Goal: Task Accomplishment & Management: Complete application form

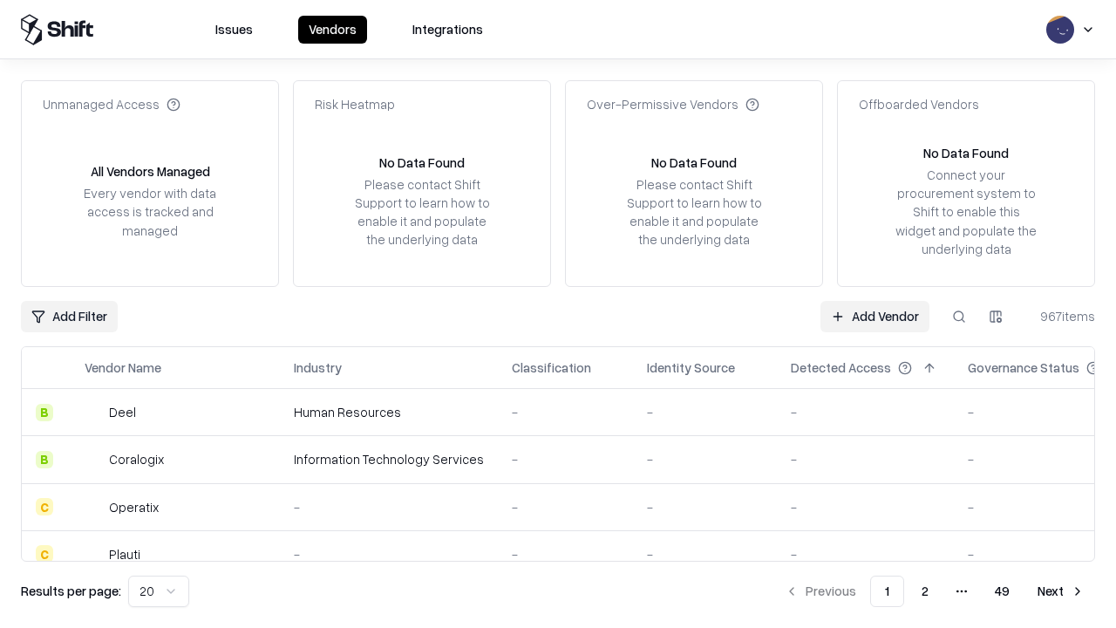
click at [875, 316] on link "Add Vendor" at bounding box center [875, 316] width 109 height 31
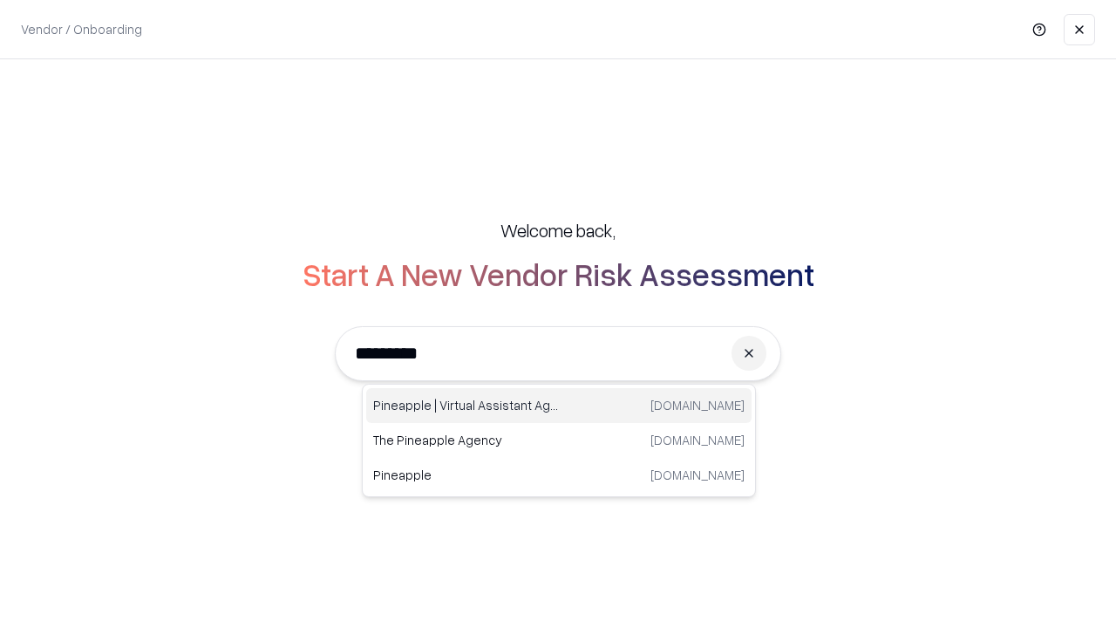
click at [559, 405] on div "Pineapple | Virtual Assistant Agency [DOMAIN_NAME]" at bounding box center [558, 405] width 385 height 35
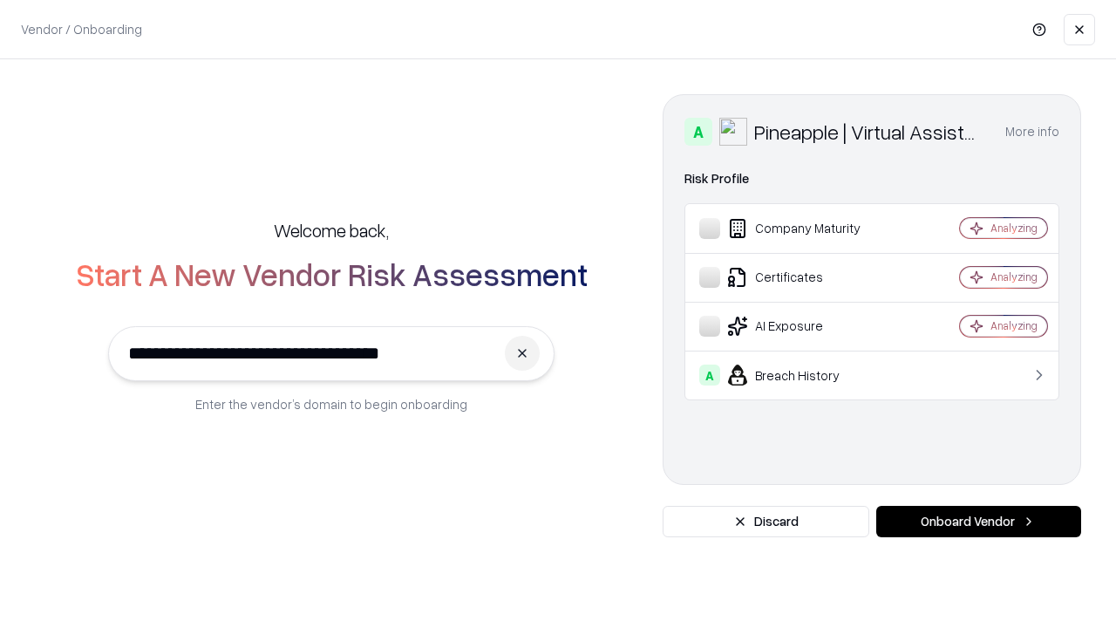
type input "**********"
click at [978, 521] on button "Onboard Vendor" at bounding box center [978, 521] width 205 height 31
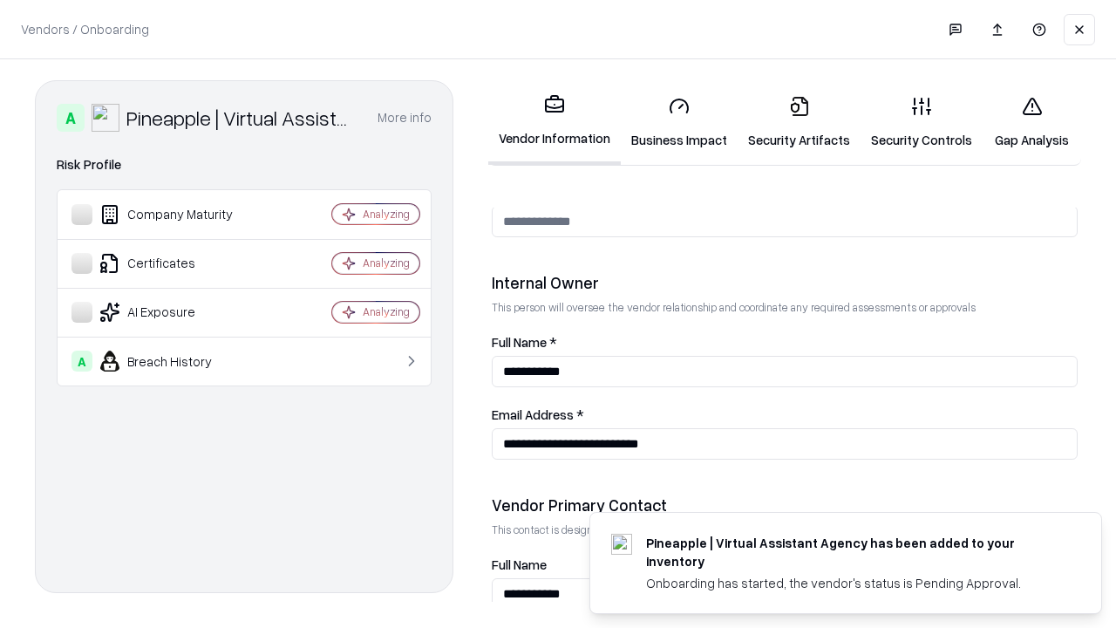
scroll to position [903, 0]
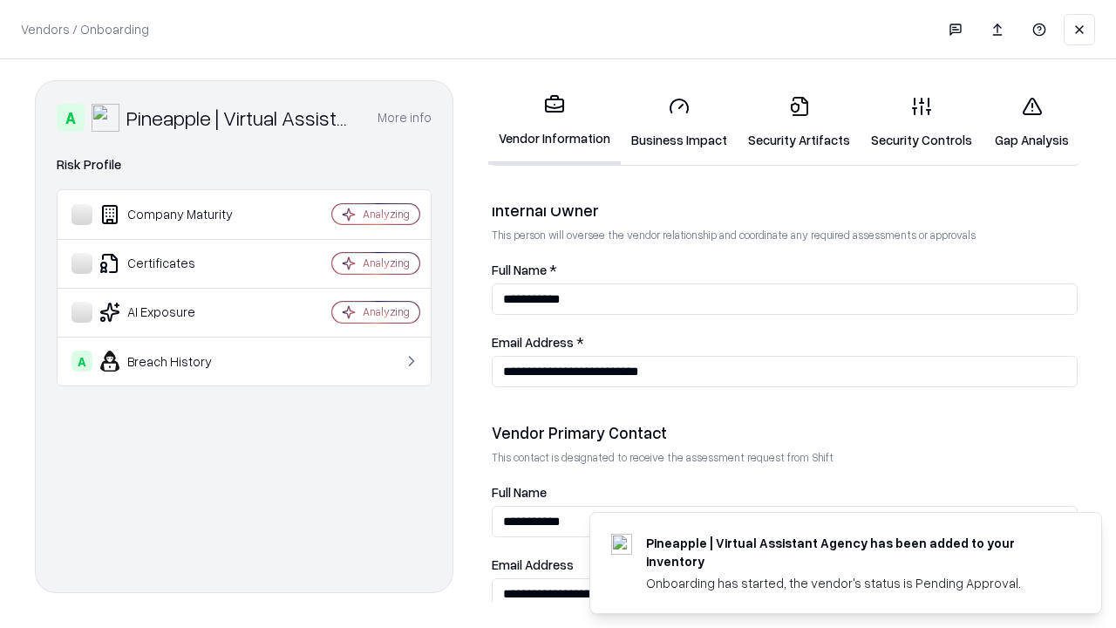
click at [799, 122] on link "Security Artifacts" at bounding box center [799, 122] width 123 height 81
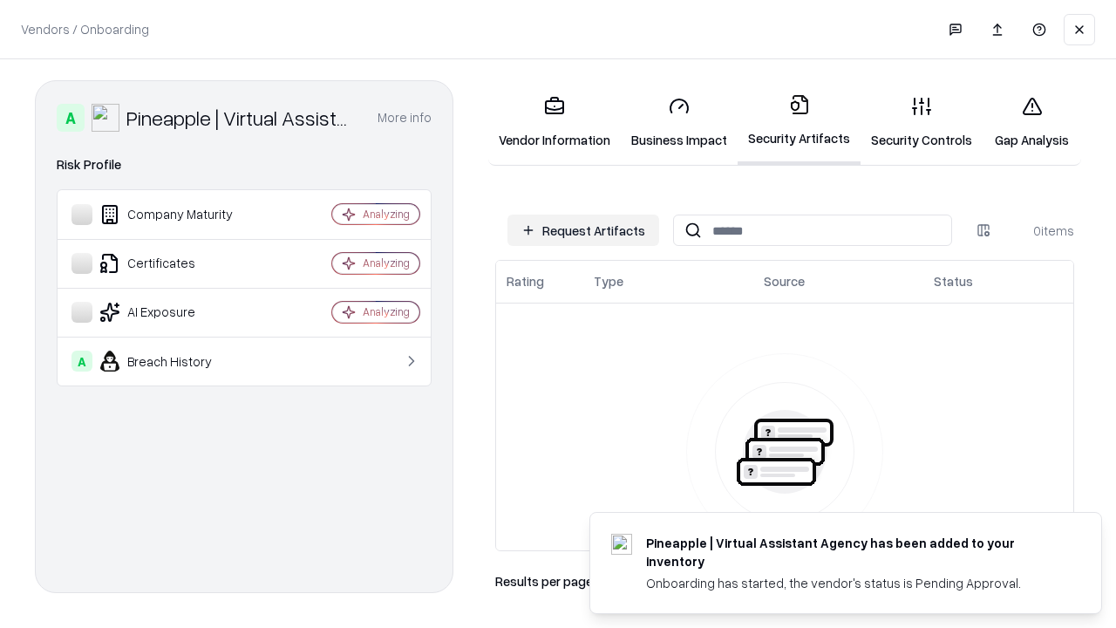
click at [583, 230] on button "Request Artifacts" at bounding box center [584, 230] width 152 height 31
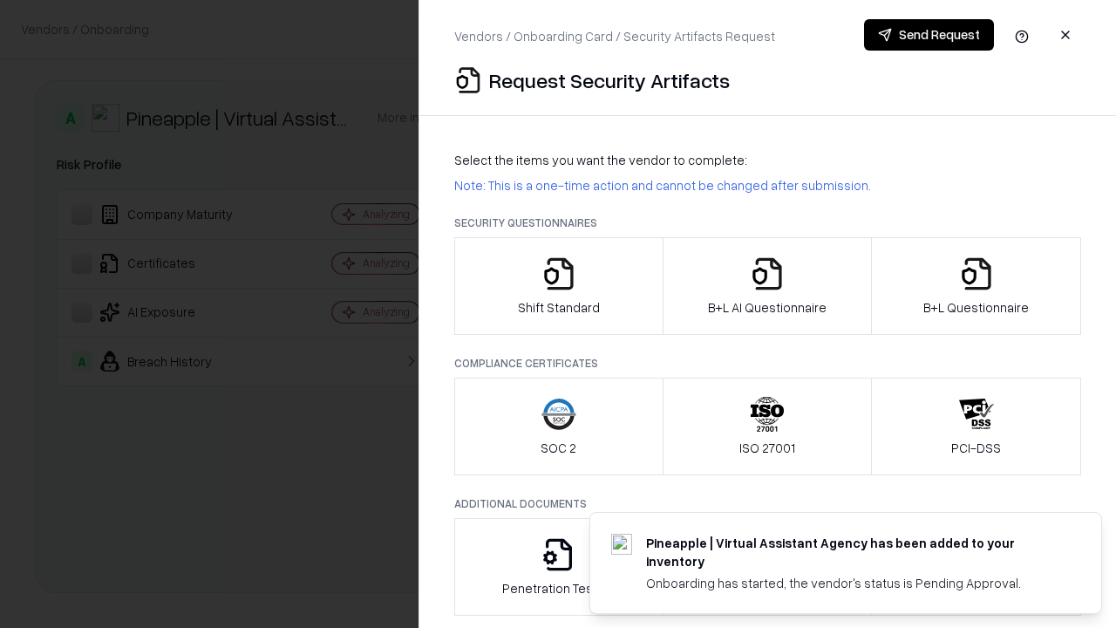
click at [976, 286] on icon "button" at bounding box center [976, 273] width 35 height 35
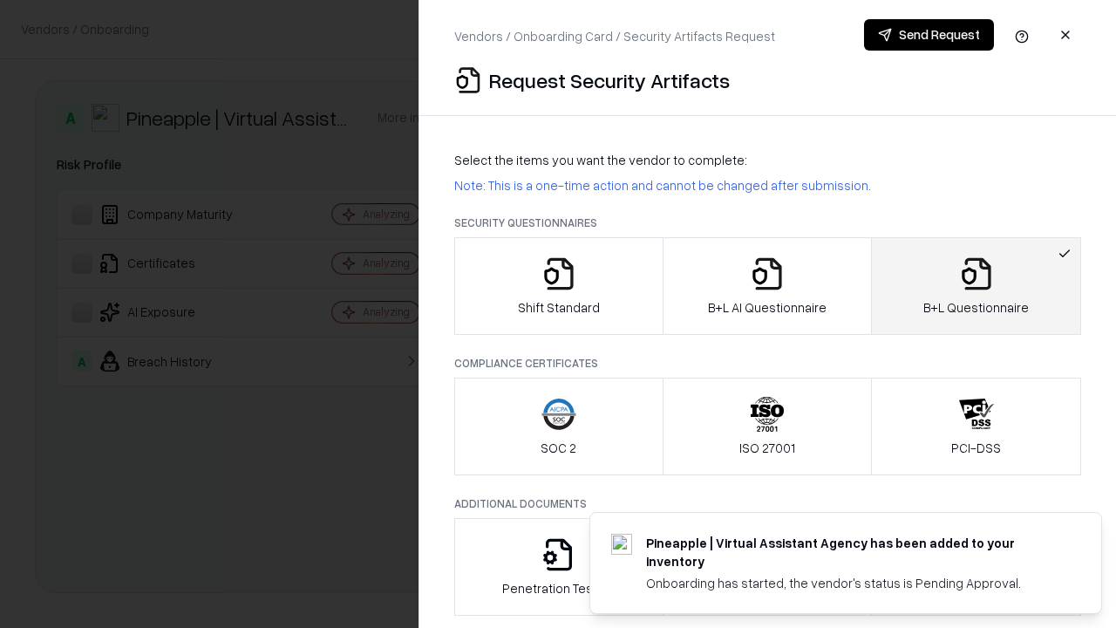
click at [766, 286] on icon "button" at bounding box center [767, 273] width 35 height 35
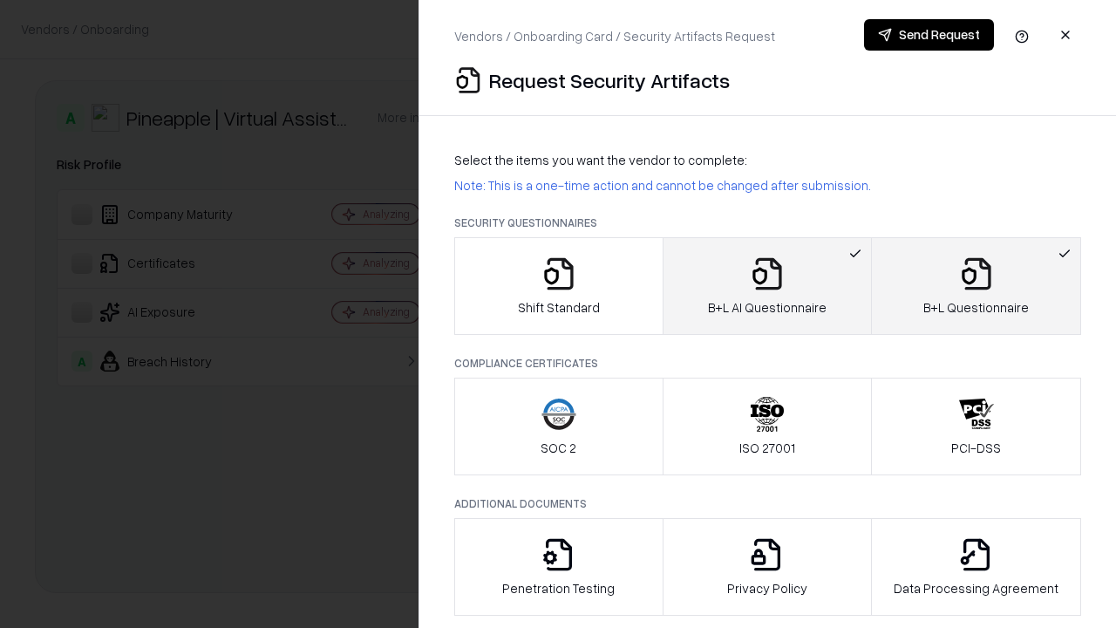
click at [929, 35] on button "Send Request" at bounding box center [929, 34] width 130 height 31
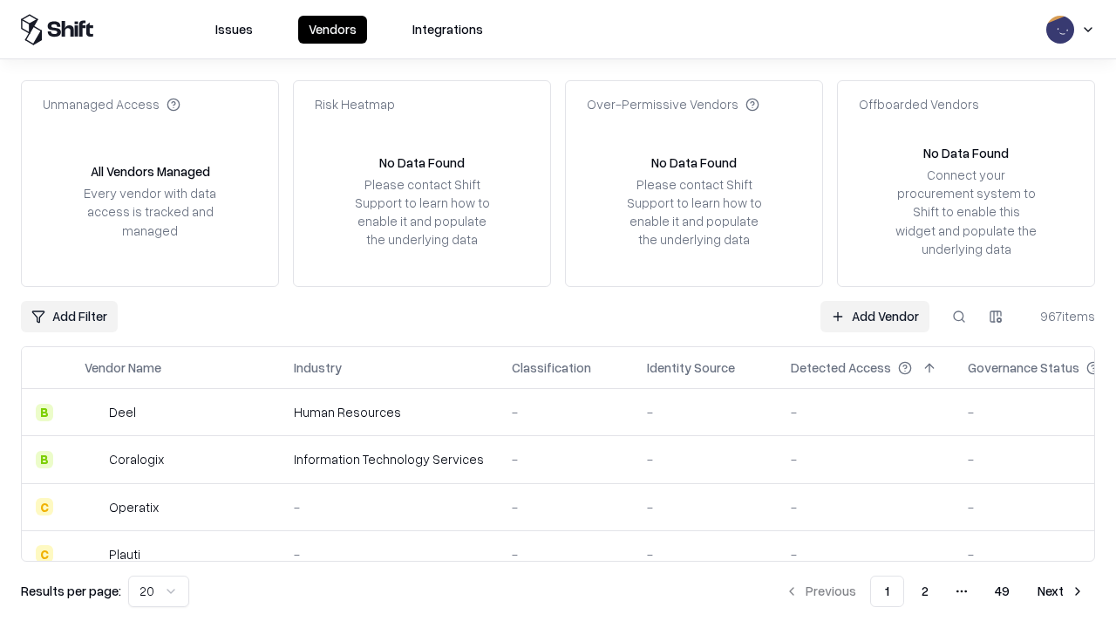
click at [875, 316] on link "Add Vendor" at bounding box center [875, 316] width 109 height 31
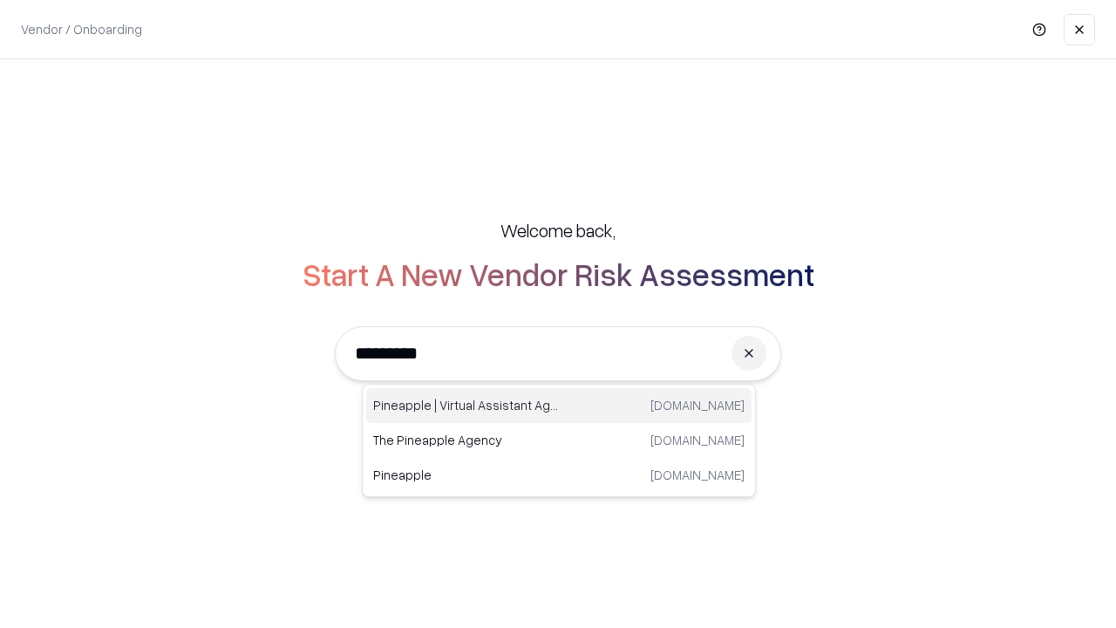
click at [559, 405] on div "Pineapple | Virtual Assistant Agency [DOMAIN_NAME]" at bounding box center [558, 405] width 385 height 35
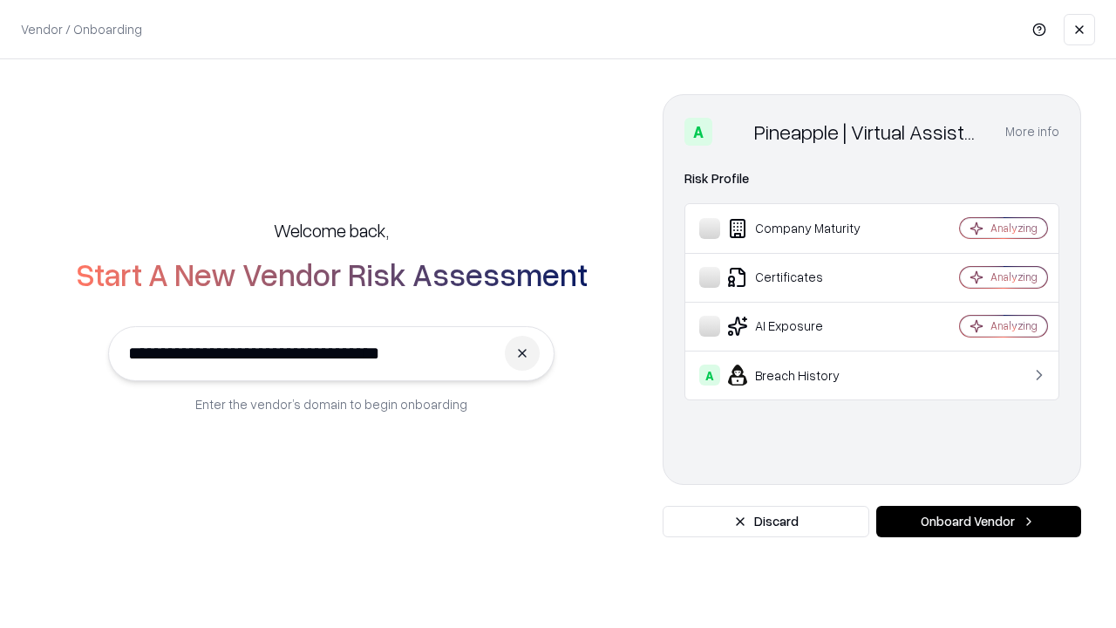
type input "**********"
click at [978, 521] on button "Onboard Vendor" at bounding box center [978, 521] width 205 height 31
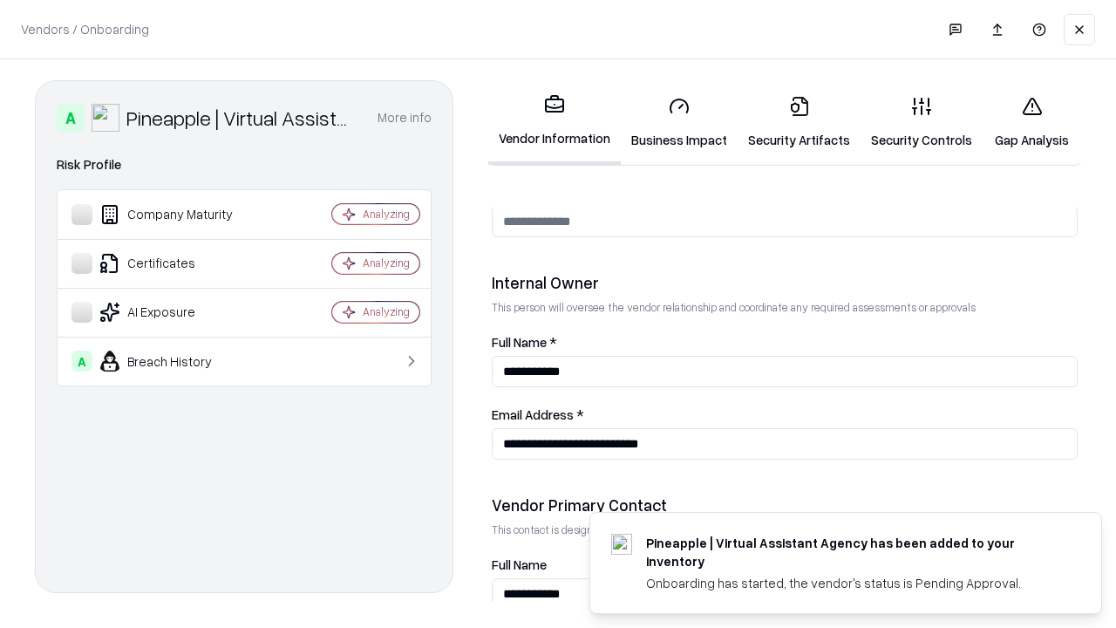
scroll to position [903, 0]
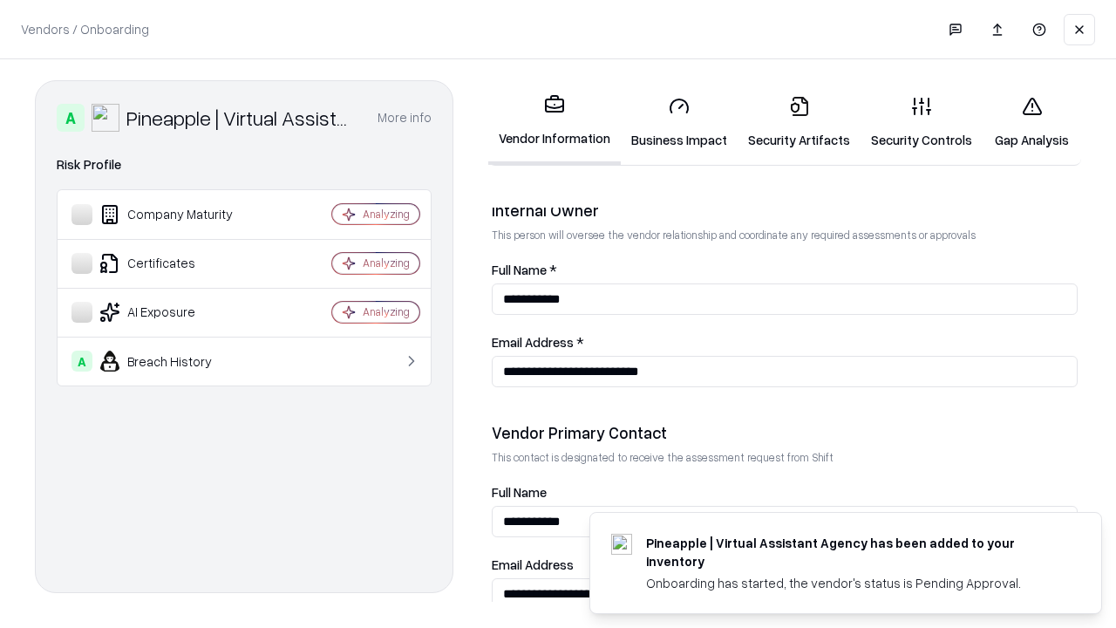
click at [1032, 122] on link "Gap Analysis" at bounding box center [1032, 122] width 99 height 81
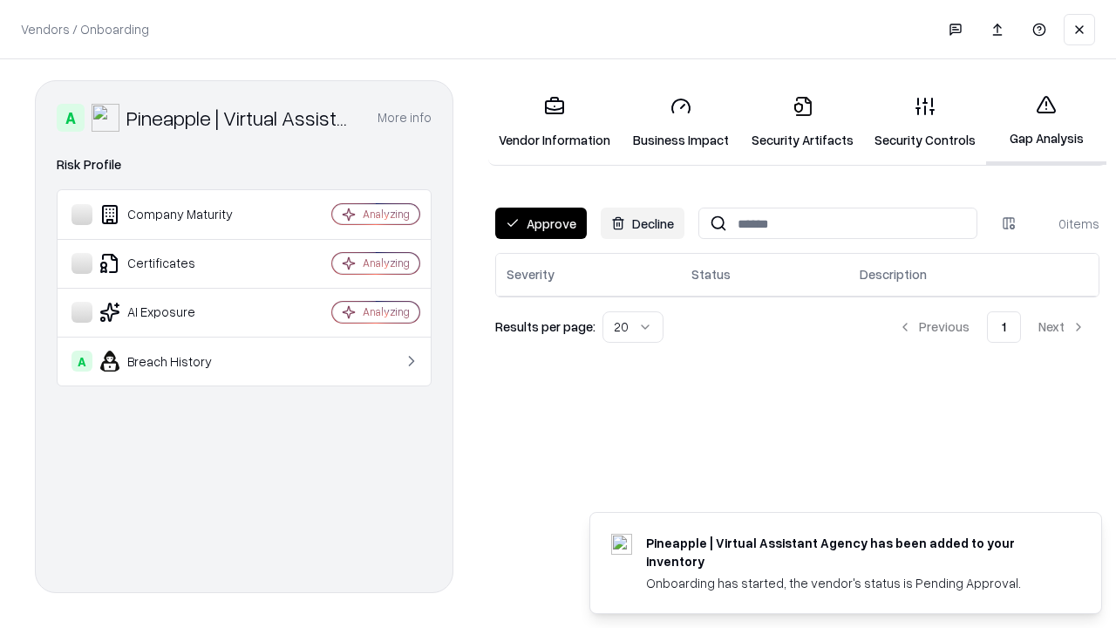
click at [541, 223] on button "Approve" at bounding box center [541, 223] width 92 height 31
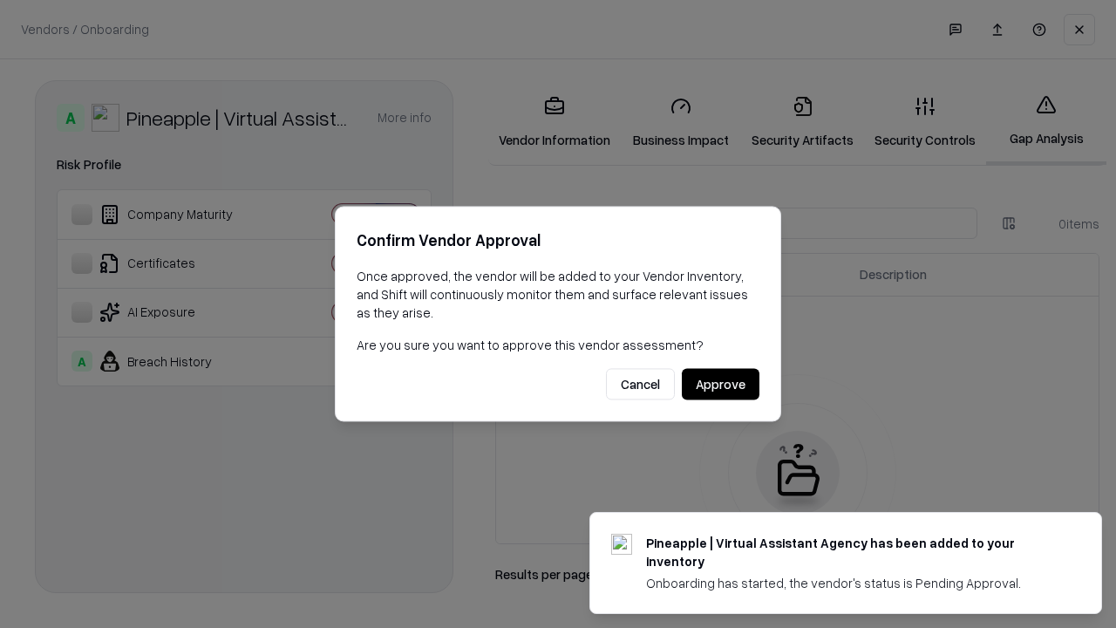
click at [720, 384] on button "Approve" at bounding box center [721, 384] width 78 height 31
